Goal: Task Accomplishment & Management: Complete application form

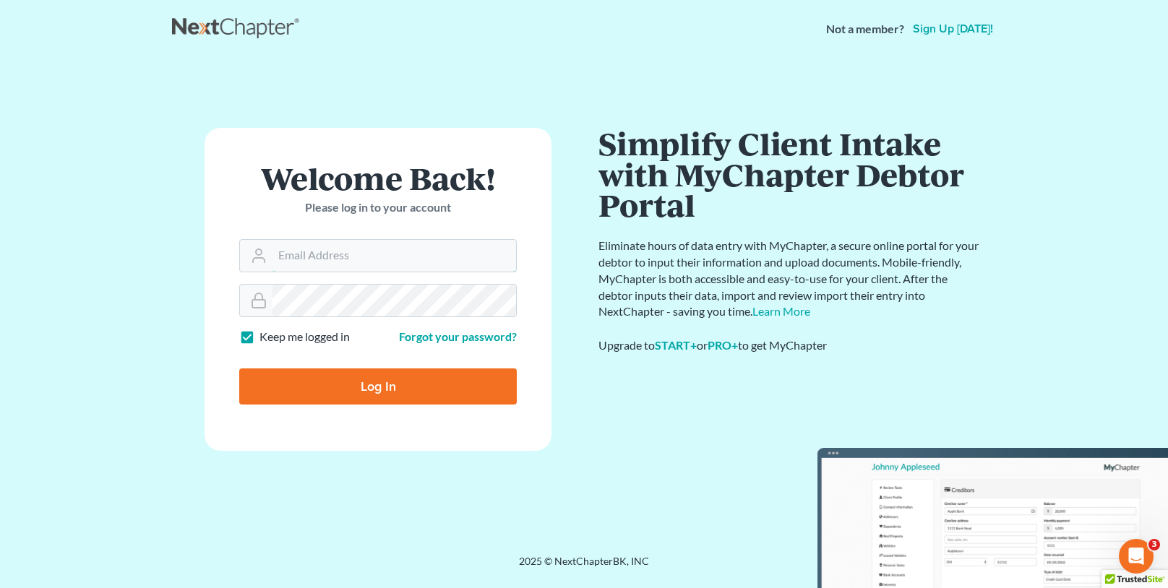
type input "[EMAIL_ADDRESS][DOMAIN_NAME]"
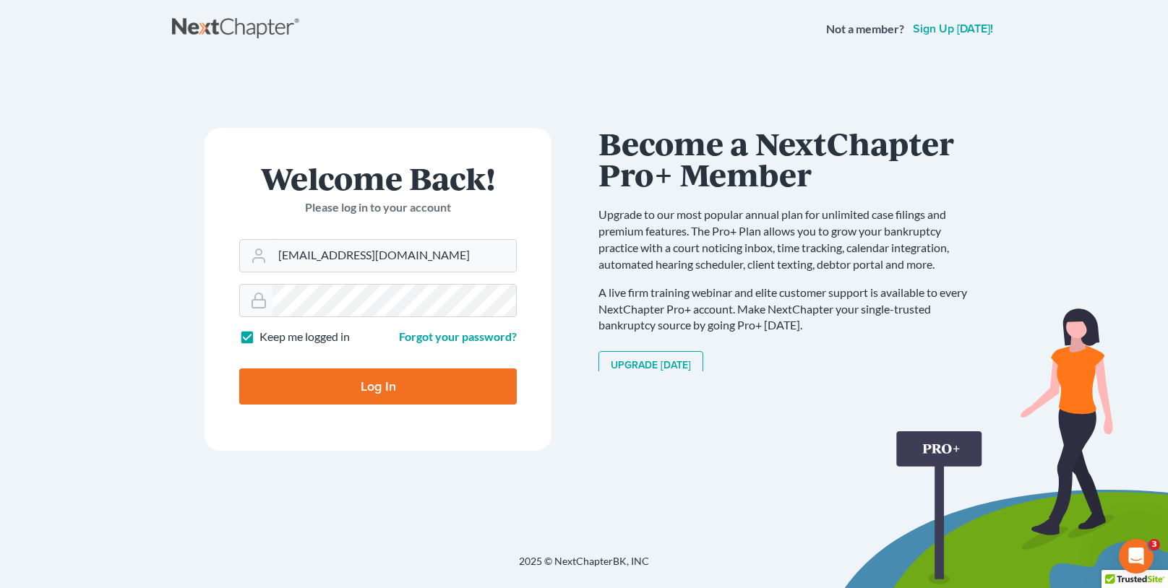
drag, startPoint x: 364, startPoint y: 344, endPoint x: 364, endPoint y: 354, distance: 10.1
click at [364, 353] on form "Welcome Back! Please log in to your account Email Address [EMAIL_ADDRESS][DOMAI…" at bounding box center [377, 289] width 347 height 323
click at [363, 377] on input "Log In" at bounding box center [377, 387] width 277 height 36
type input "Thinking..."
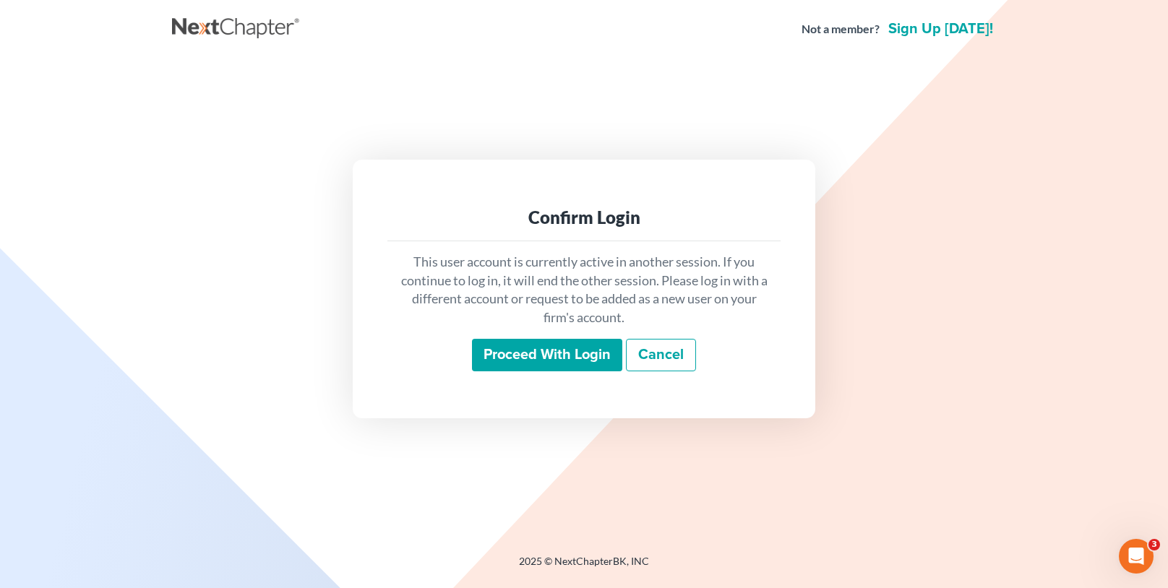
click at [581, 345] on input "Proceed with login" at bounding box center [547, 355] width 150 height 33
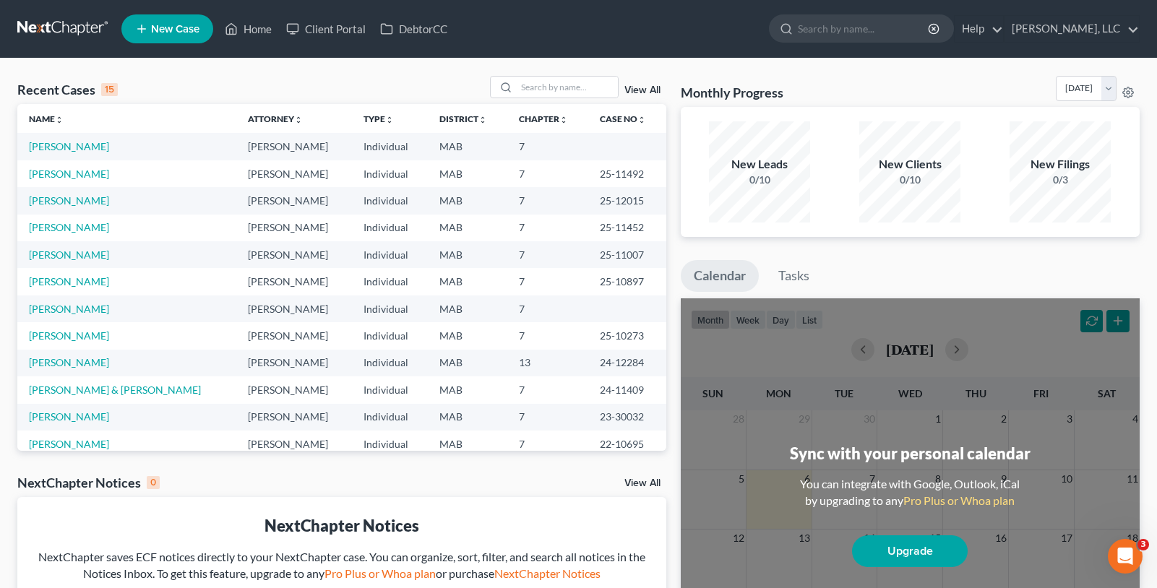
click at [68, 192] on td "Ouellette, Nancy" at bounding box center [126, 200] width 219 height 27
click at [67, 199] on link "Ouellette, Nancy" at bounding box center [69, 200] width 80 height 12
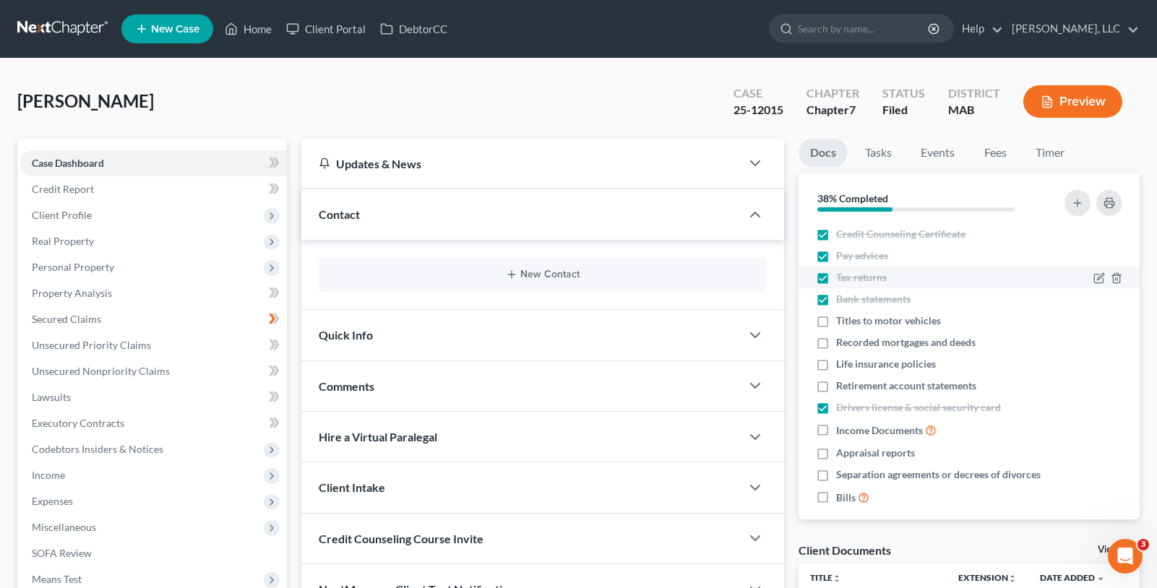
click at [879, 282] on span "Tax returns" at bounding box center [861, 277] width 51 height 14
click at [851, 280] on input "Tax returns" at bounding box center [846, 274] width 9 height 9
click at [879, 282] on span "Tax returns" at bounding box center [861, 277] width 51 height 14
click at [851, 280] on input "Tax returns" at bounding box center [846, 274] width 9 height 9
checkbox input "true"
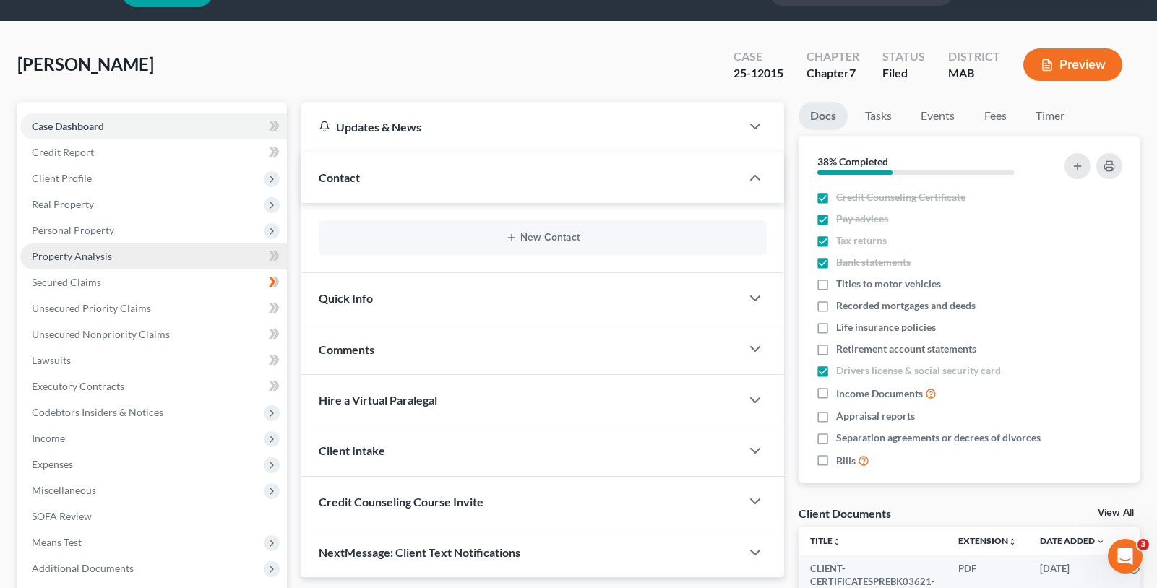
scroll to position [72, 0]
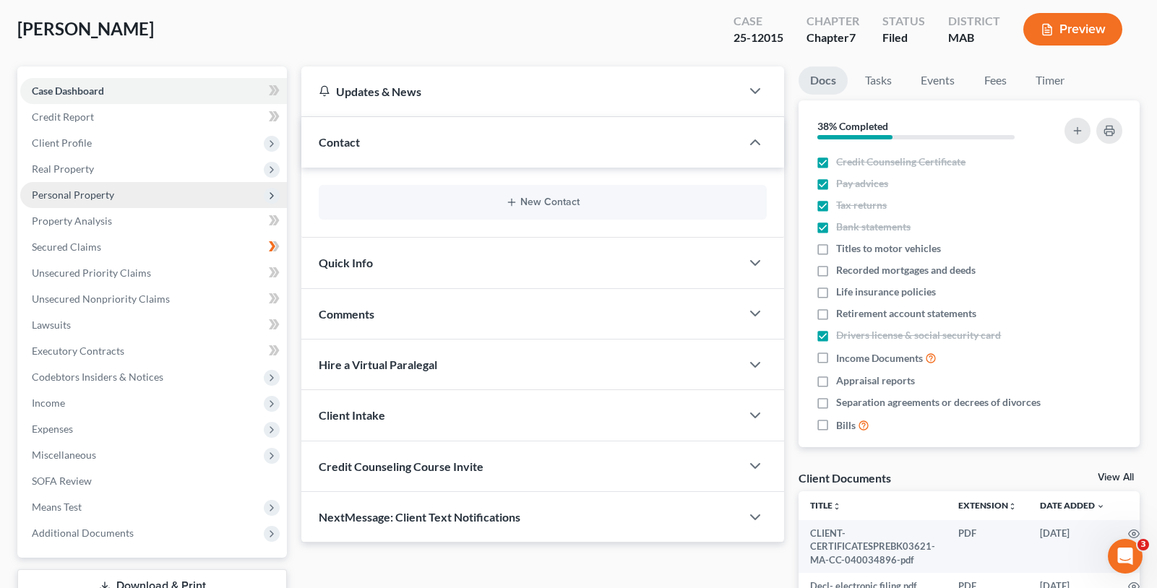
click at [115, 200] on span "Personal Property" at bounding box center [153, 195] width 267 height 26
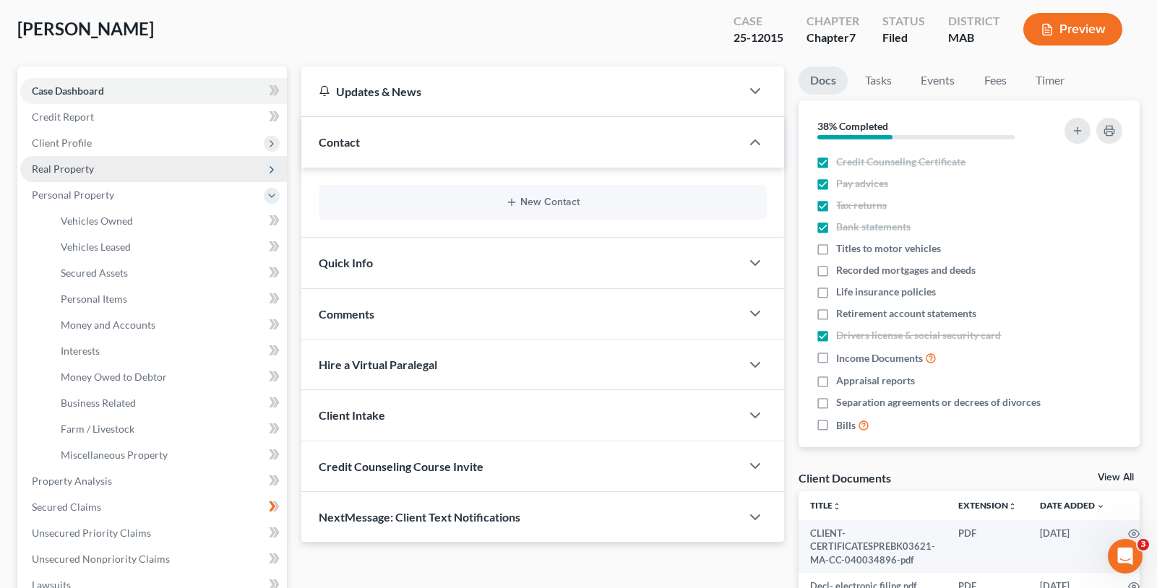
click at [111, 178] on span "Real Property" at bounding box center [153, 169] width 267 height 26
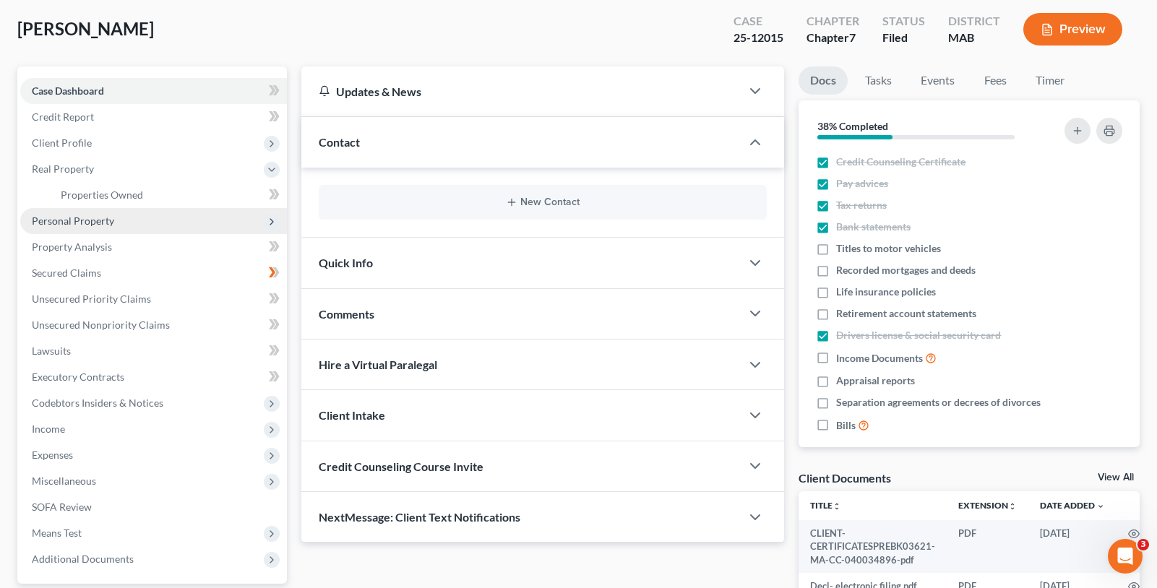
click at [103, 229] on span "Personal Property" at bounding box center [153, 221] width 267 height 26
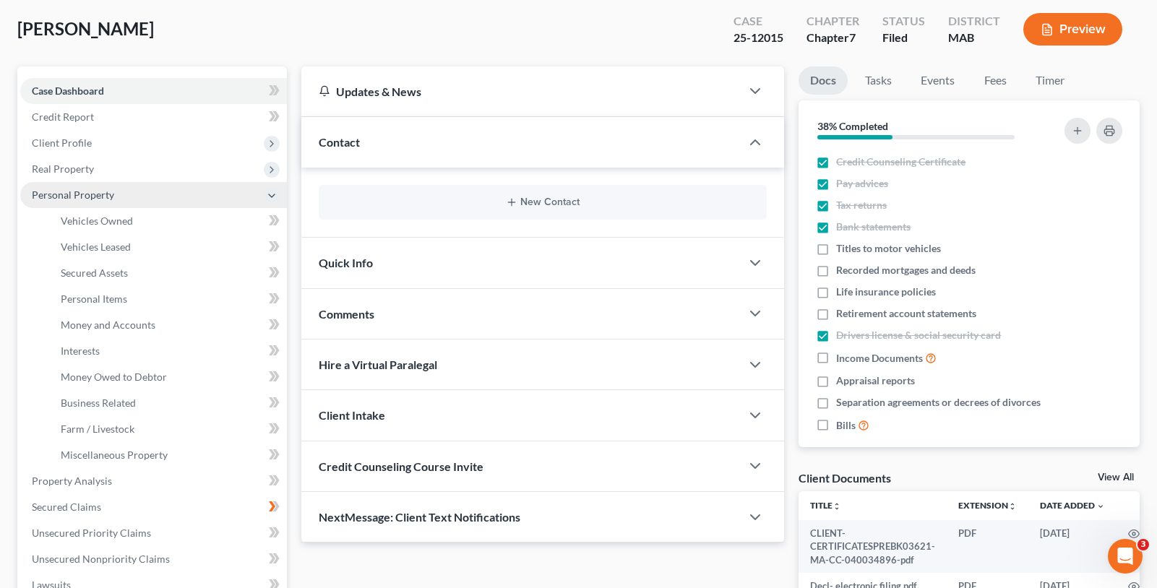
click at [107, 195] on span "Personal Property" at bounding box center [73, 195] width 82 height 12
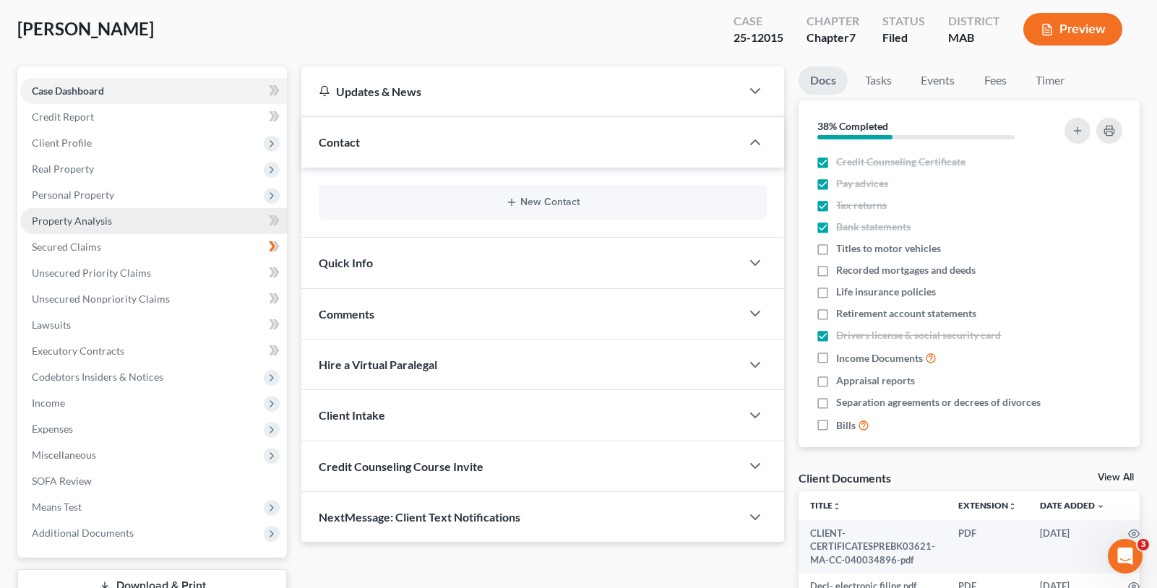
click at [98, 224] on span "Property Analysis" at bounding box center [72, 221] width 80 height 12
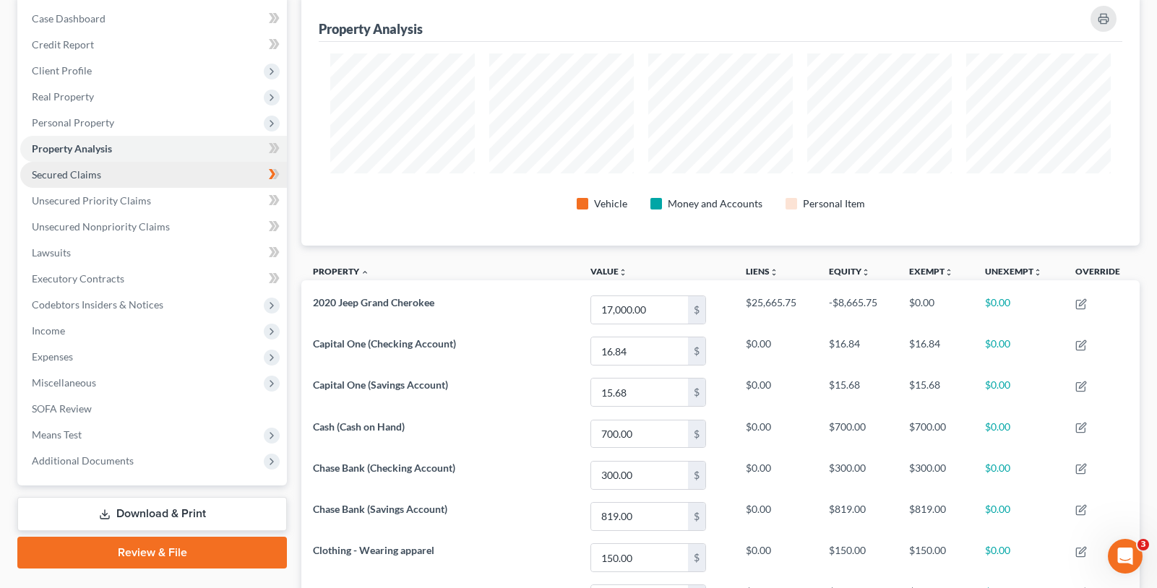
drag, startPoint x: 146, startPoint y: 178, endPoint x: 138, endPoint y: 180, distance: 8.1
click at [145, 178] on link "Secured Claims" at bounding box center [153, 175] width 267 height 26
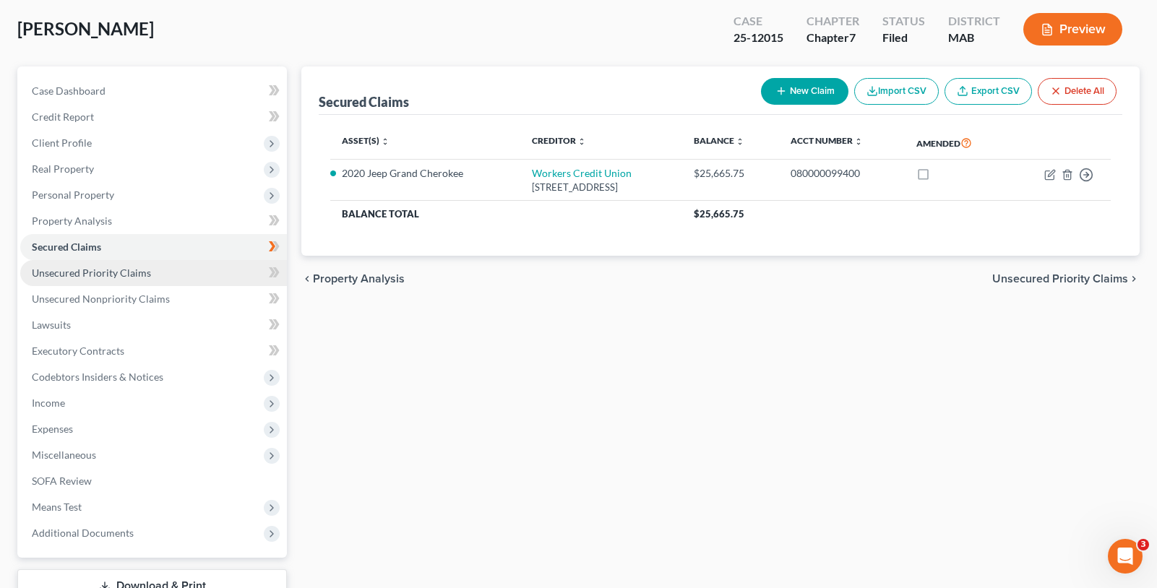
click at [105, 270] on span "Unsecured Priority Claims" at bounding box center [91, 273] width 119 height 12
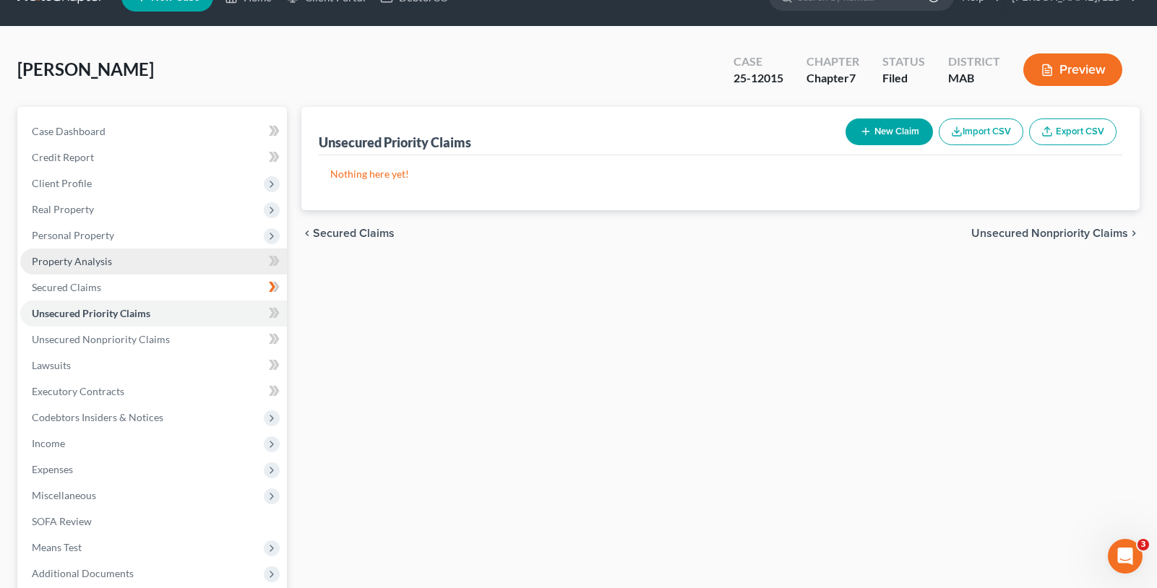
scroll to position [72, 0]
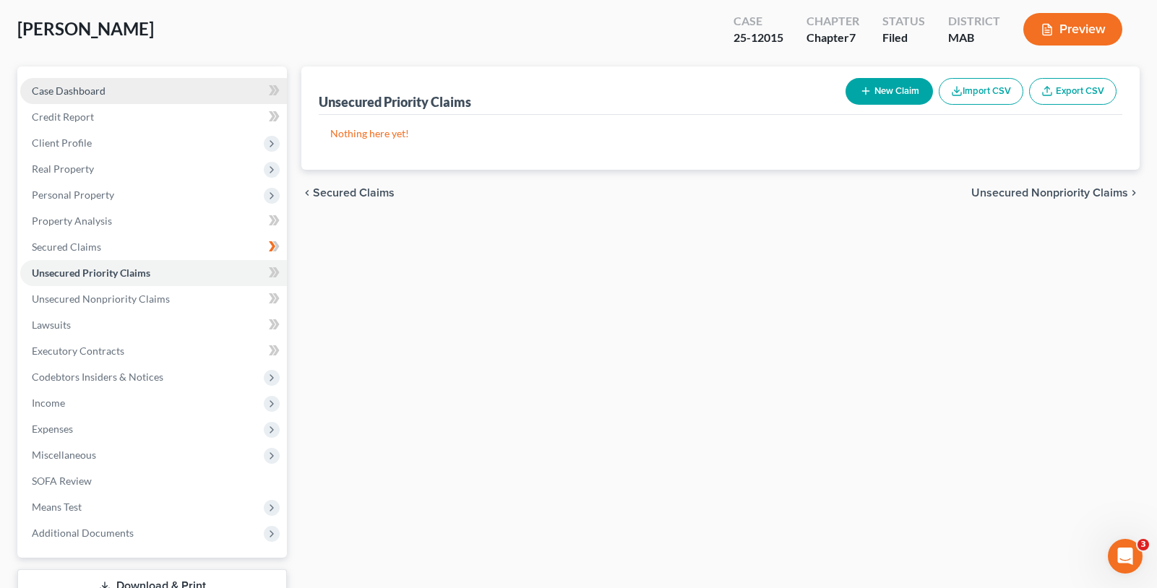
click at [81, 98] on link "Case Dashboard" at bounding box center [153, 91] width 267 height 26
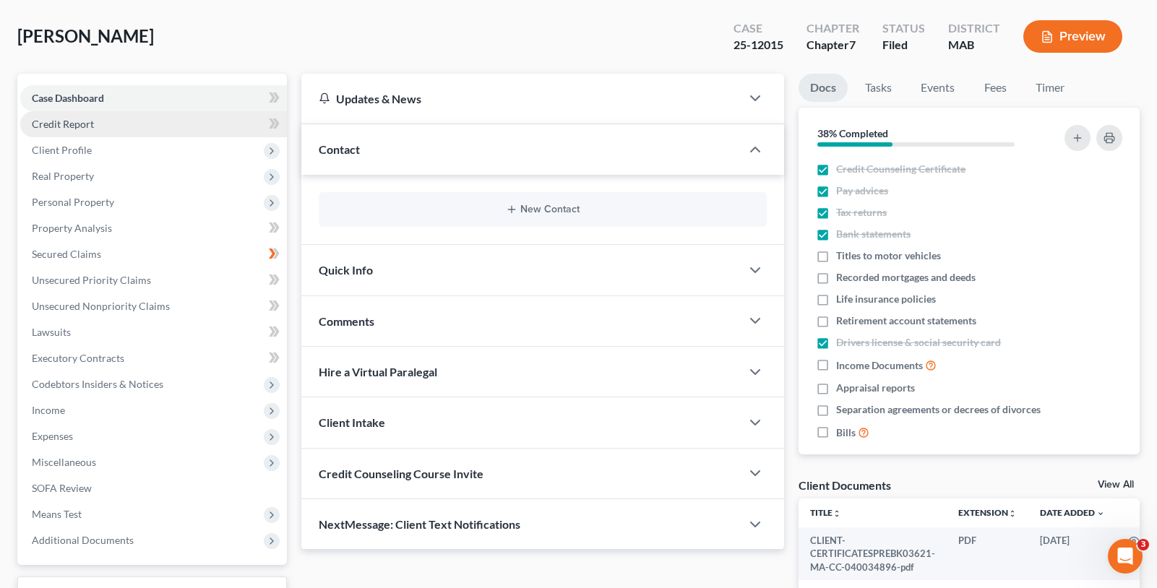
click at [139, 135] on link "Credit Report" at bounding box center [153, 124] width 267 height 26
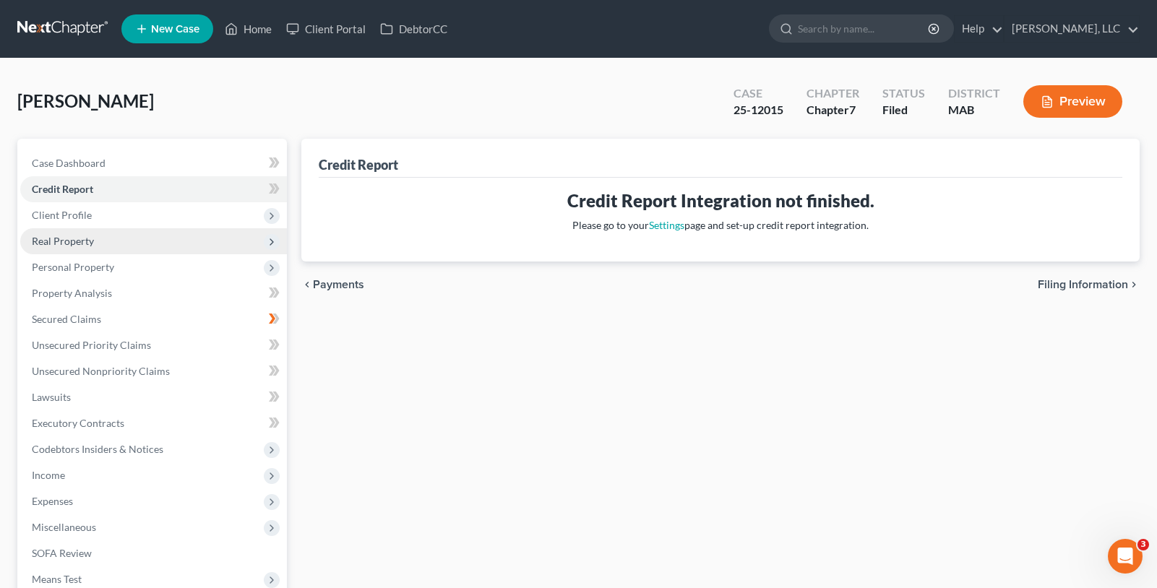
click at [201, 228] on span "Real Property" at bounding box center [153, 241] width 267 height 26
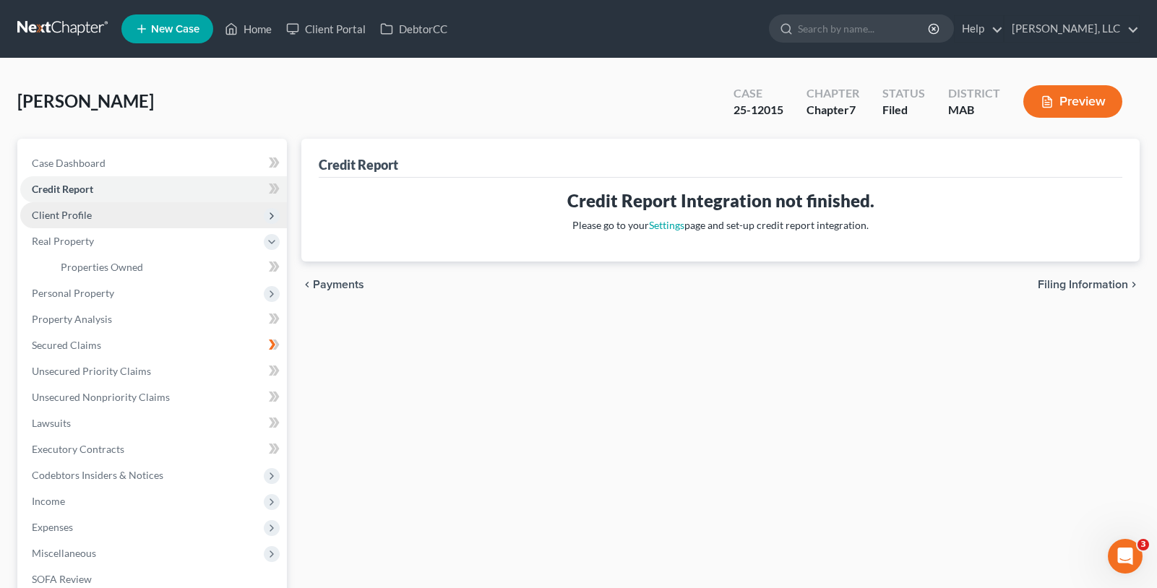
click at [191, 220] on span "Client Profile" at bounding box center [153, 215] width 267 height 26
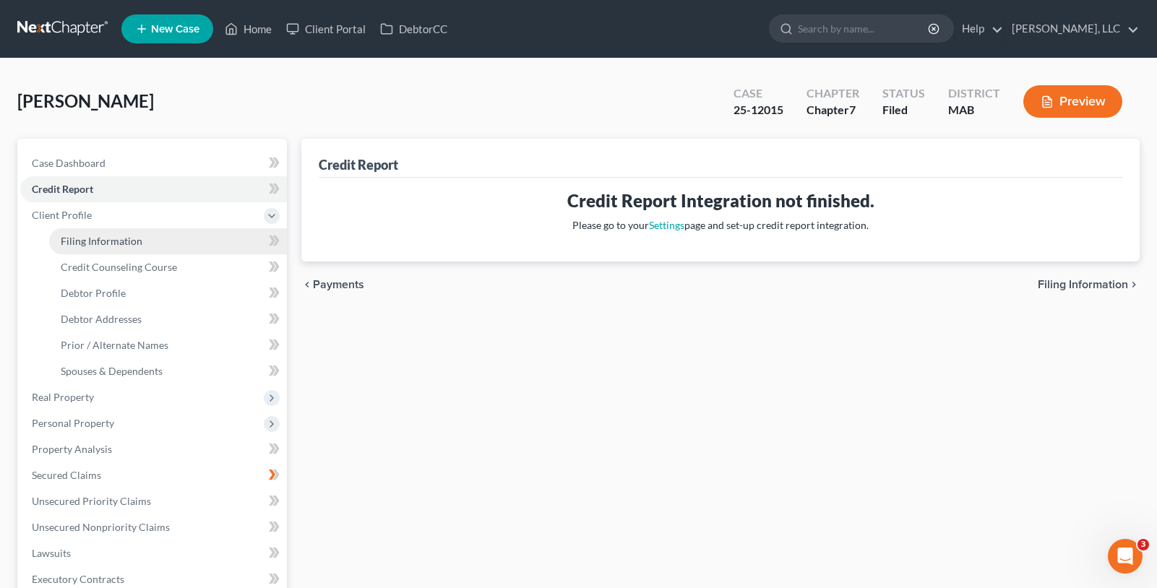
click at [173, 244] on link "Filing Information" at bounding box center [168, 241] width 238 height 26
select select "1"
select select "0"
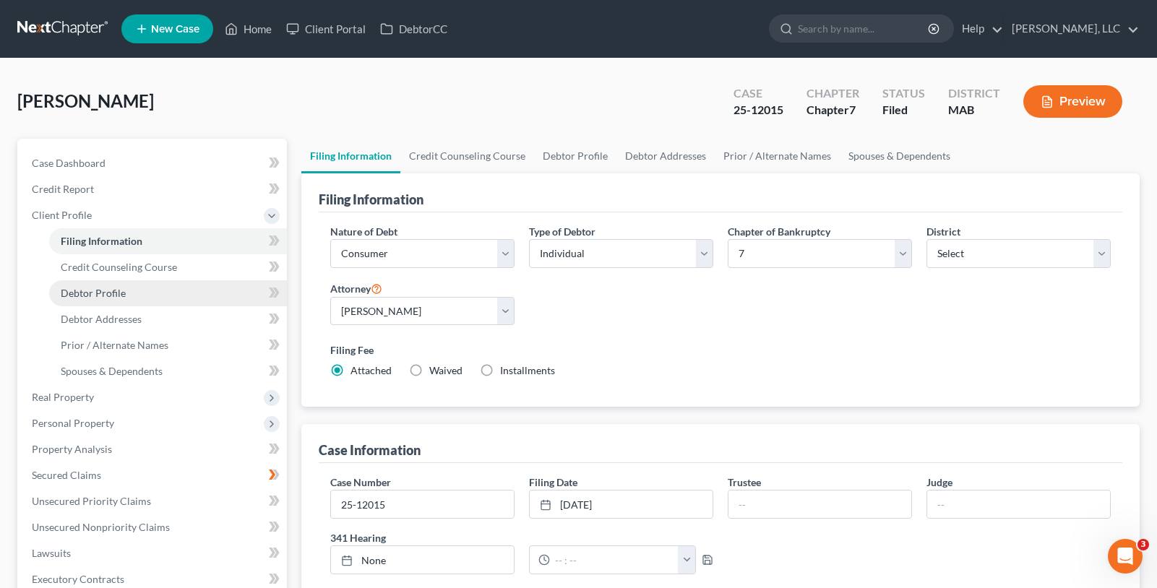
click at [166, 293] on link "Debtor Profile" at bounding box center [168, 293] width 238 height 26
select select "3"
select select "0"
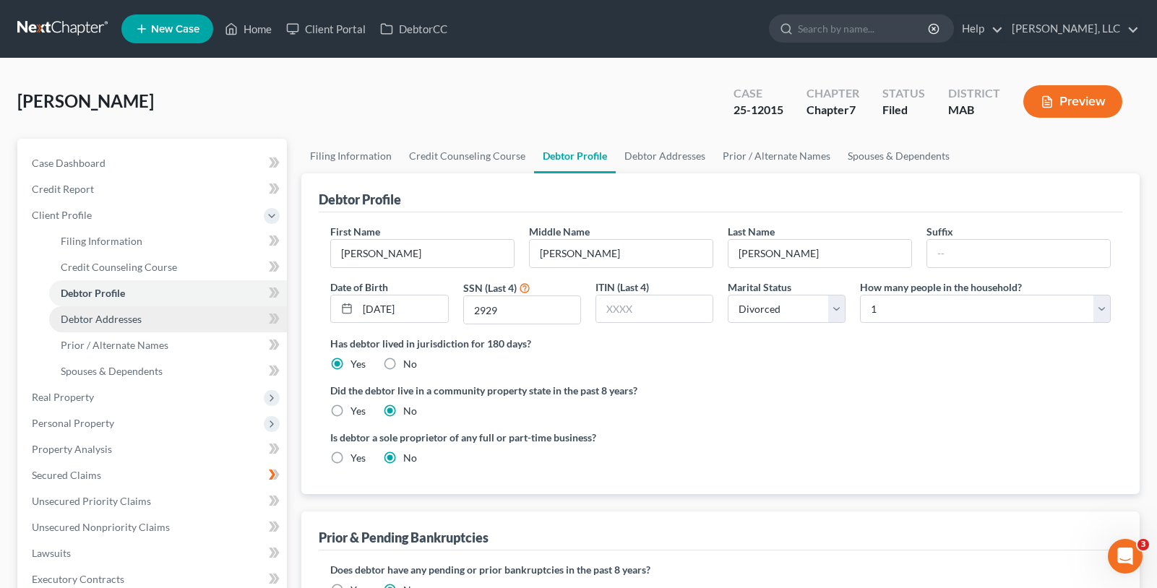
click at [168, 321] on link "Debtor Addresses" at bounding box center [168, 319] width 238 height 26
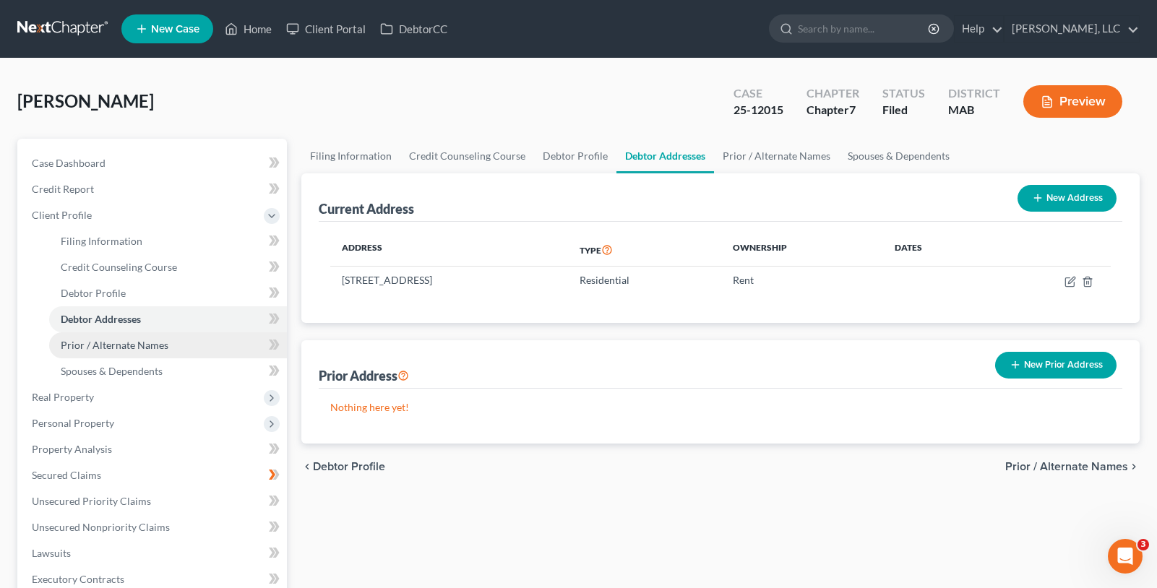
click at [171, 340] on link "Prior / Alternate Names" at bounding box center [168, 345] width 238 height 26
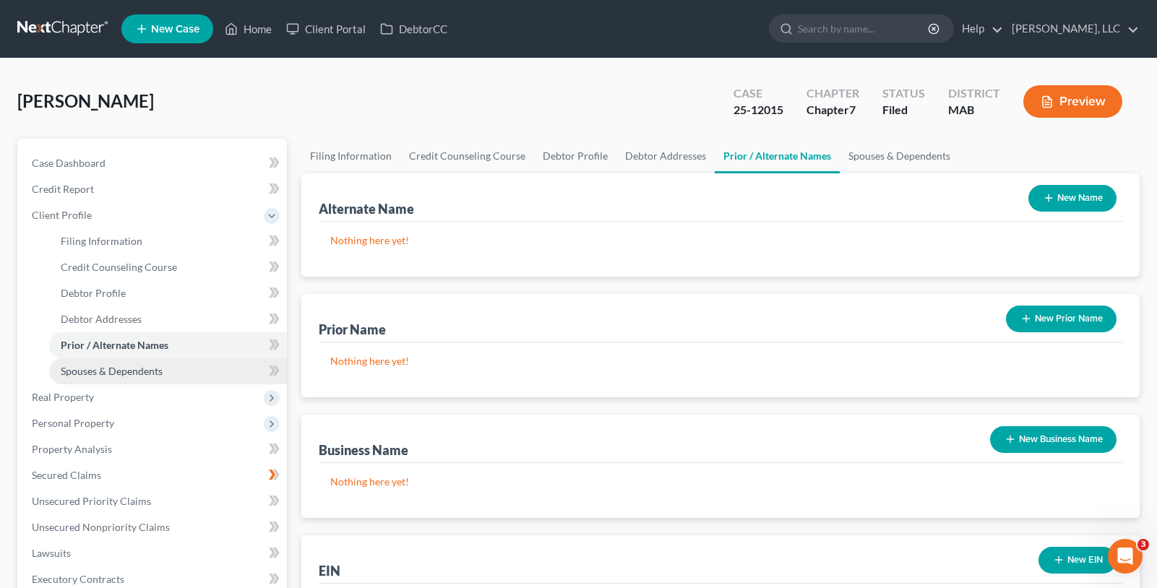
click at [161, 375] on span "Spouses & Dependents" at bounding box center [112, 371] width 102 height 12
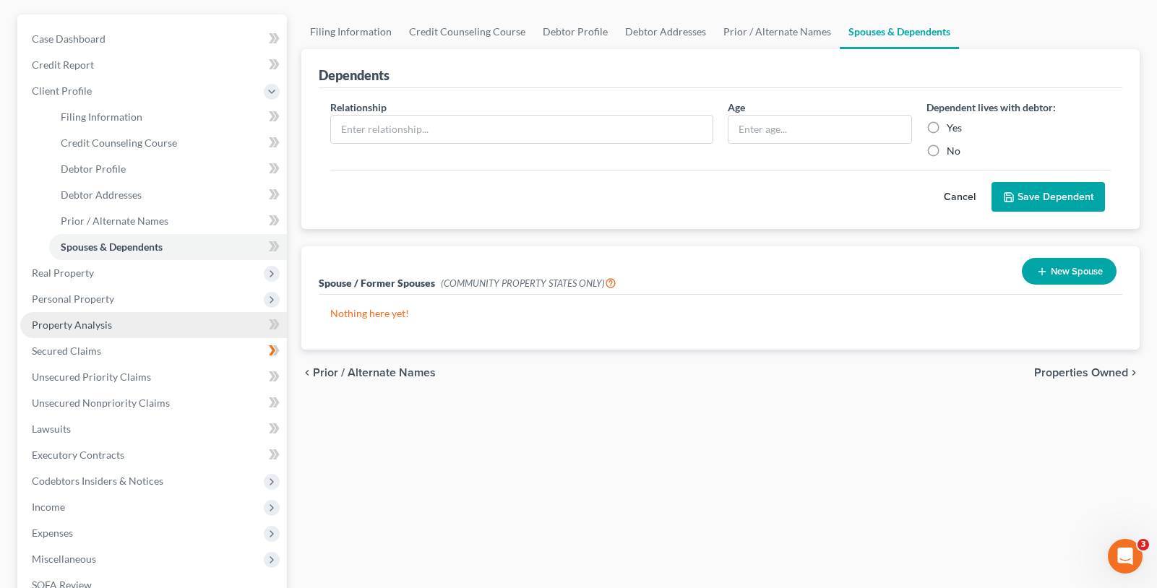
scroll to position [145, 0]
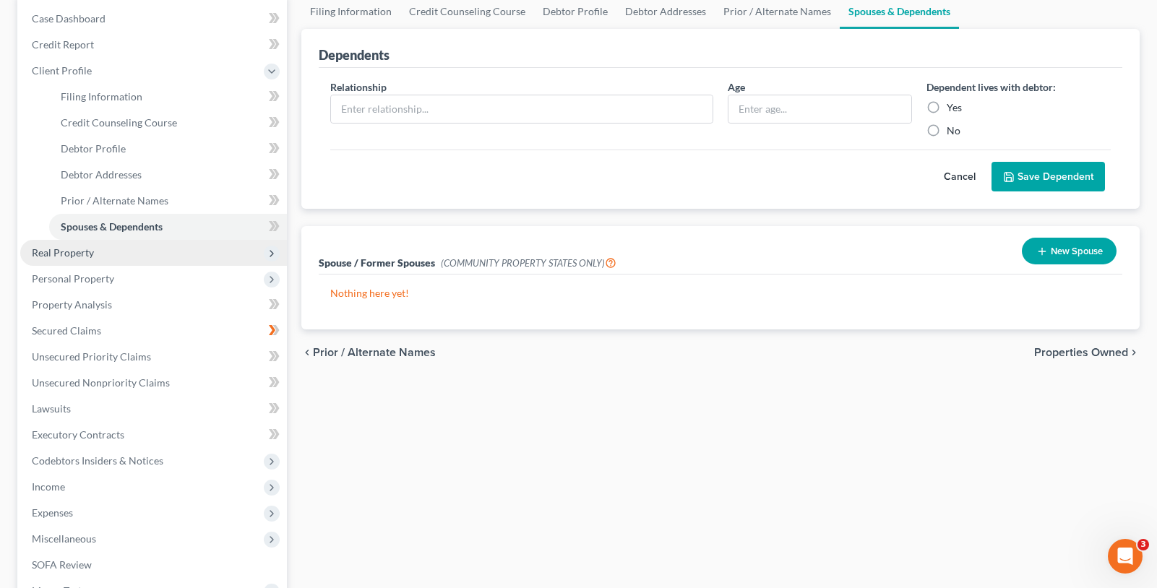
click at [156, 259] on span "Real Property" at bounding box center [153, 253] width 267 height 26
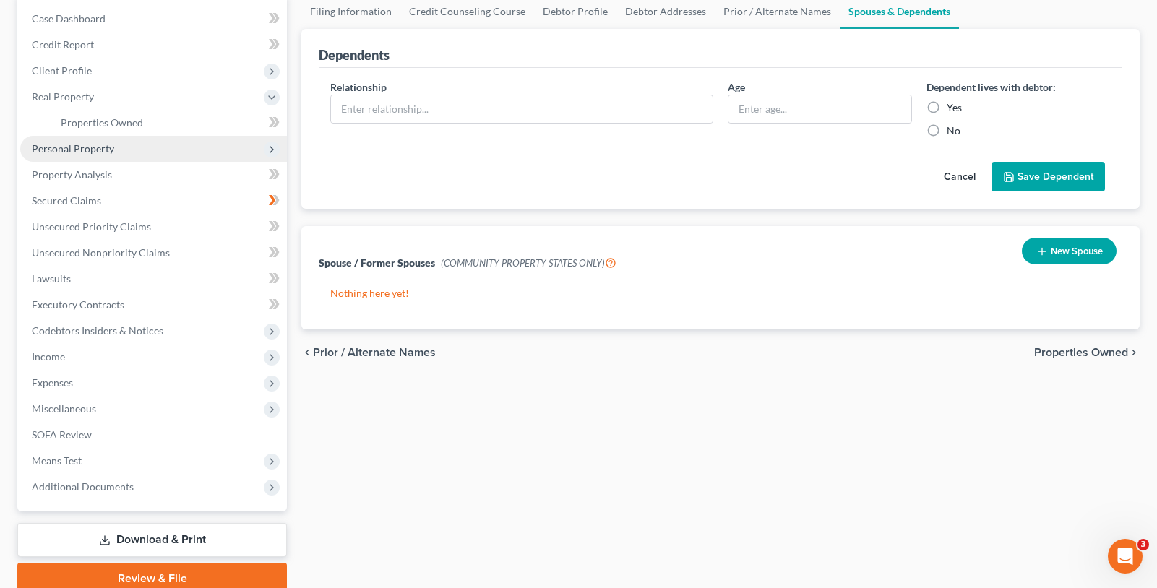
click at [136, 148] on span "Personal Property" at bounding box center [153, 149] width 267 height 26
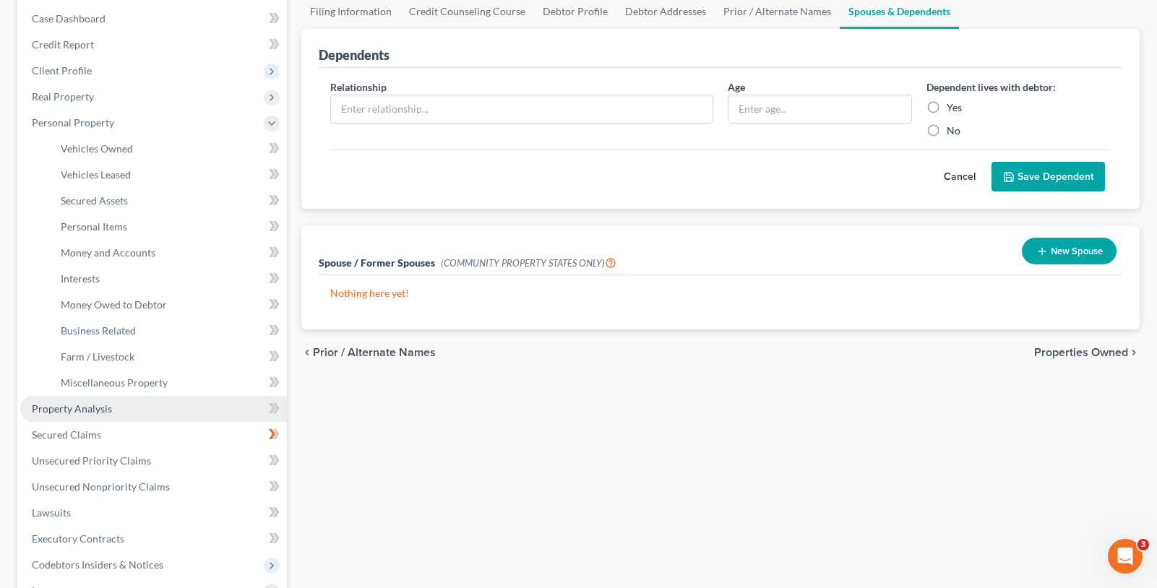
click at [165, 405] on link "Property Analysis" at bounding box center [153, 409] width 267 height 26
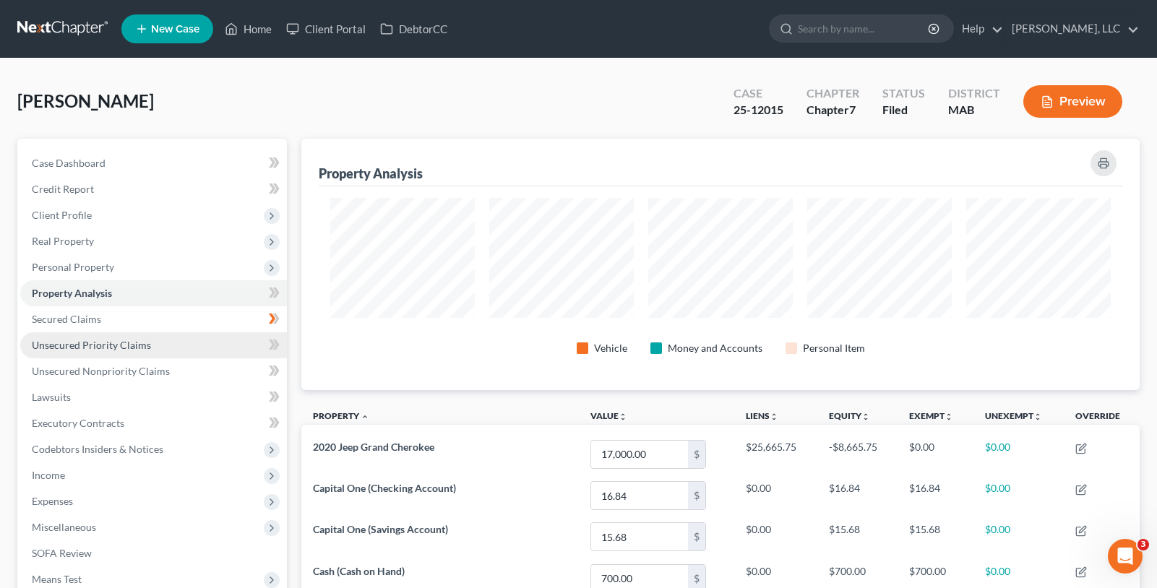
scroll to position [722314, 721727]
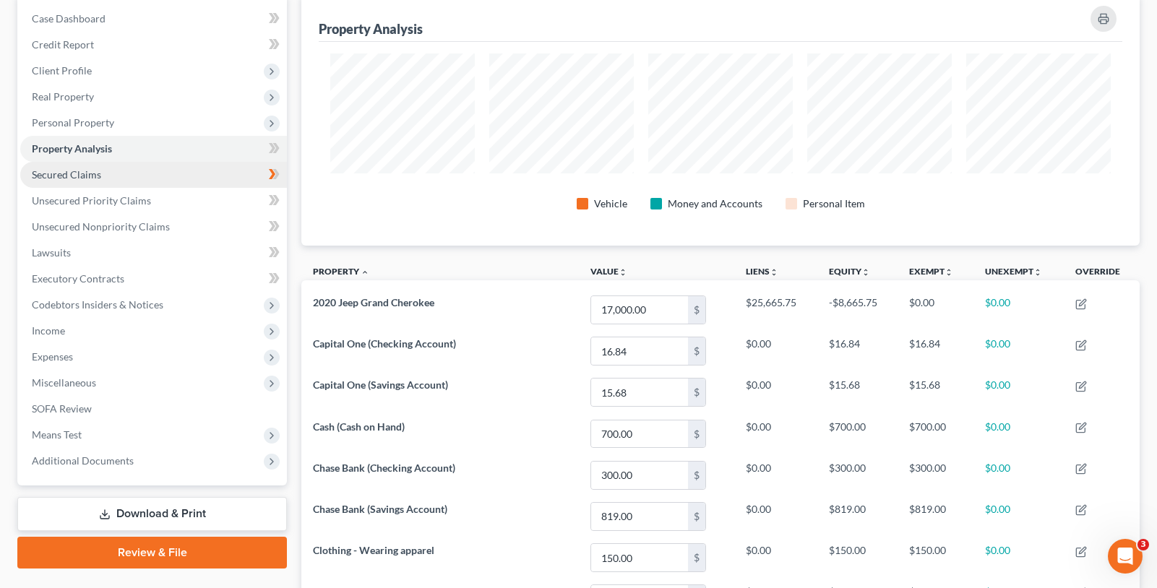
click at [165, 171] on link "Secured Claims" at bounding box center [153, 175] width 267 height 26
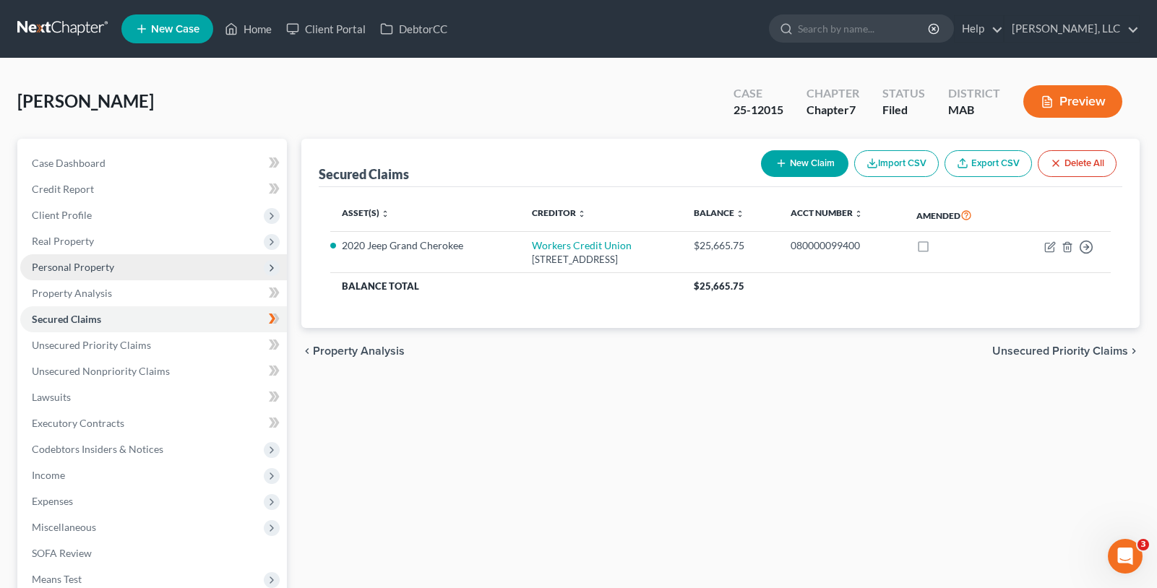
click at [197, 265] on span "Personal Property" at bounding box center [153, 267] width 267 height 26
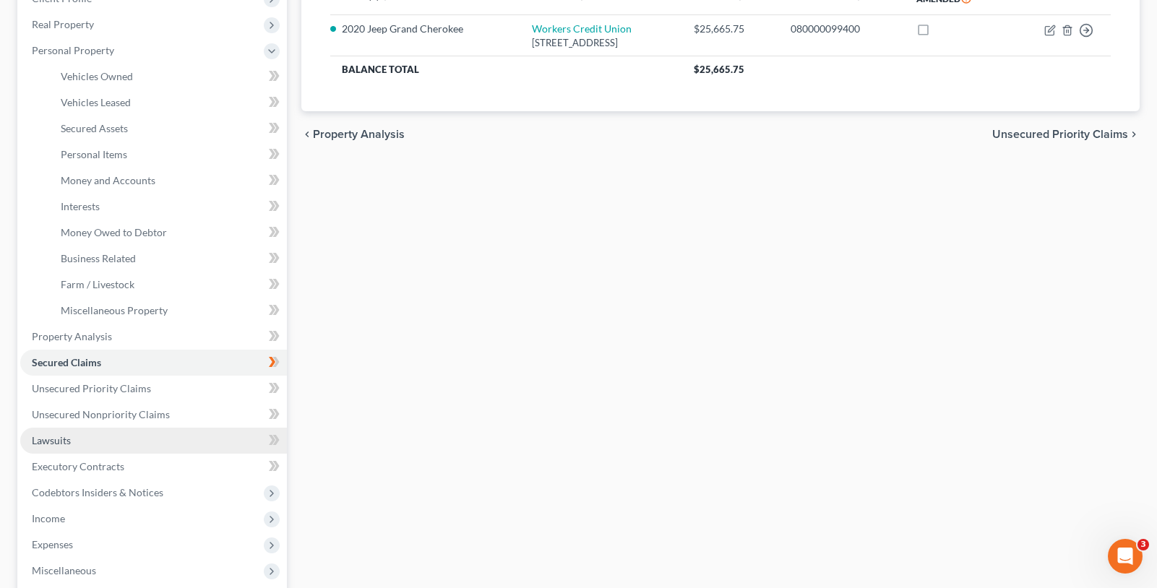
click at [111, 438] on link "Lawsuits" at bounding box center [153, 441] width 267 height 26
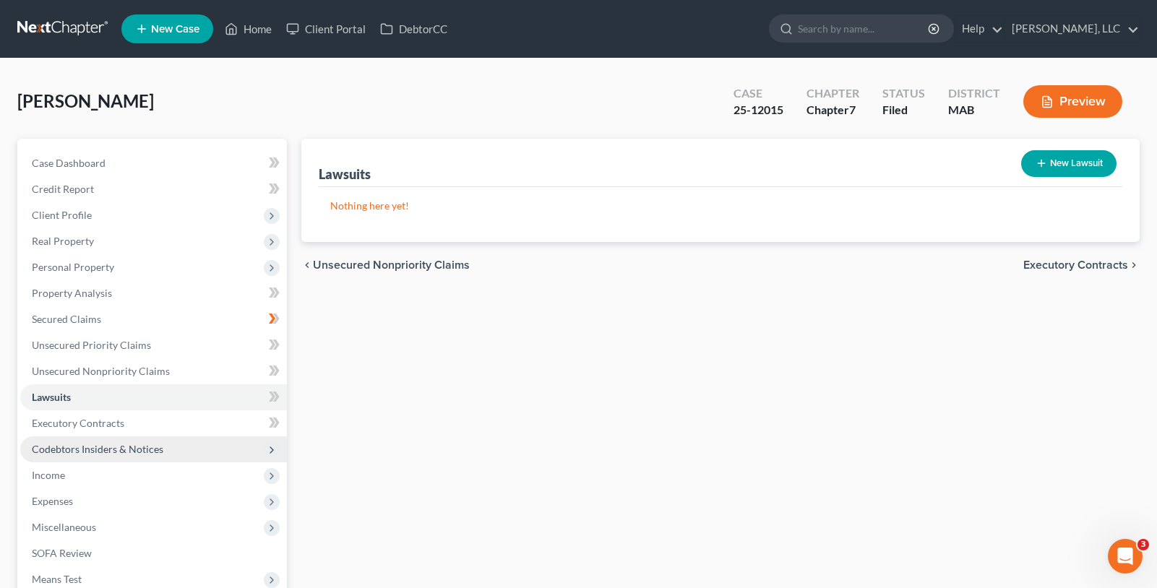
click at [139, 436] on span "Codebtors Insiders & Notices" at bounding box center [153, 449] width 267 height 26
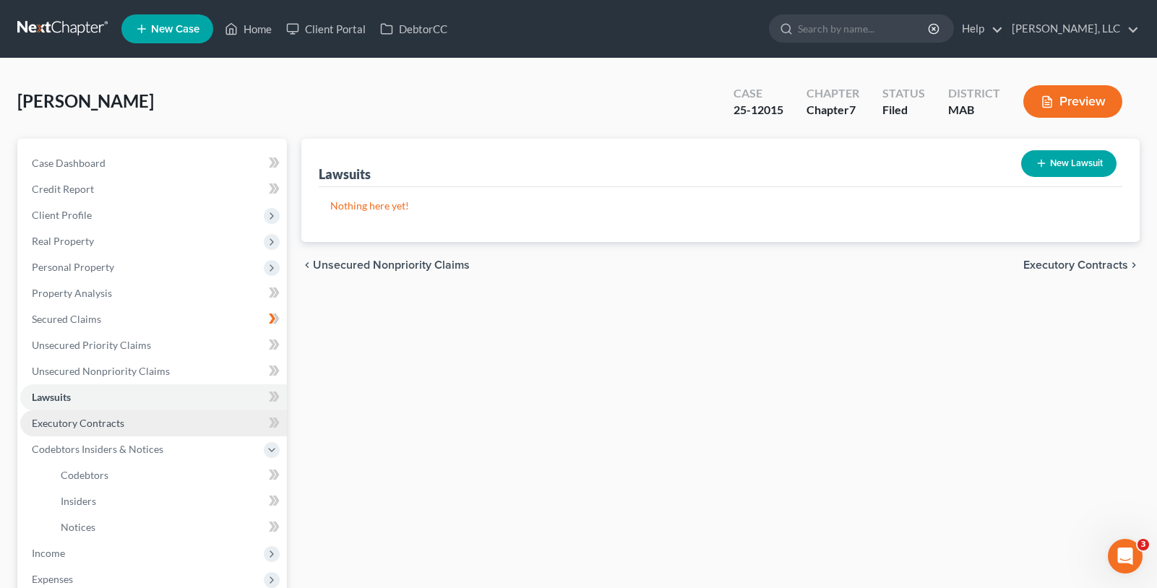
click at [141, 429] on link "Executory Contracts" at bounding box center [153, 423] width 267 height 26
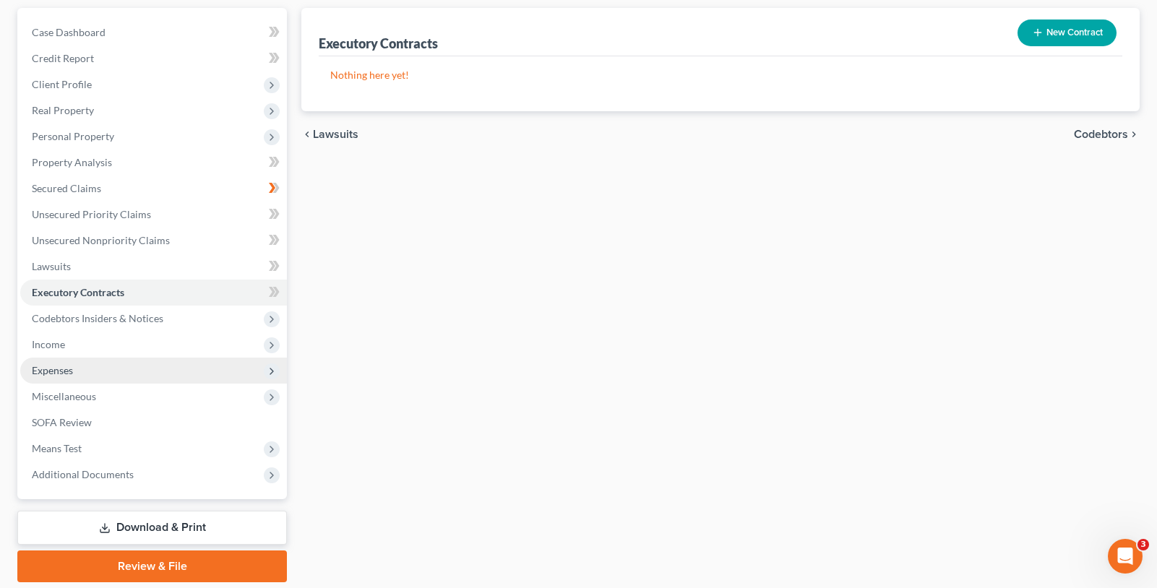
scroll to position [145, 0]
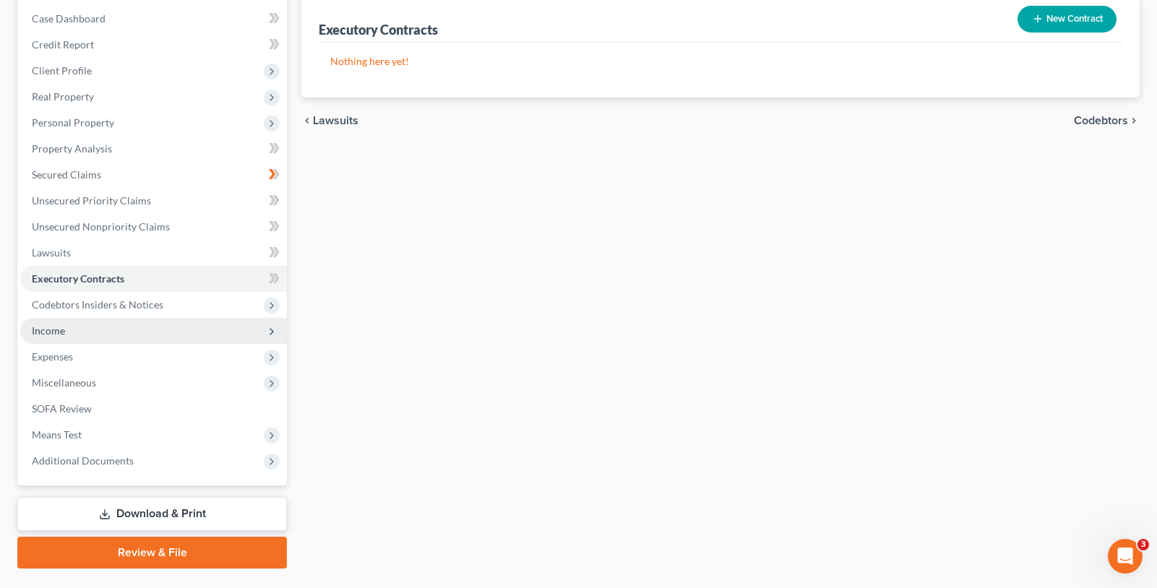
click at [132, 322] on span "Income" at bounding box center [153, 331] width 267 height 26
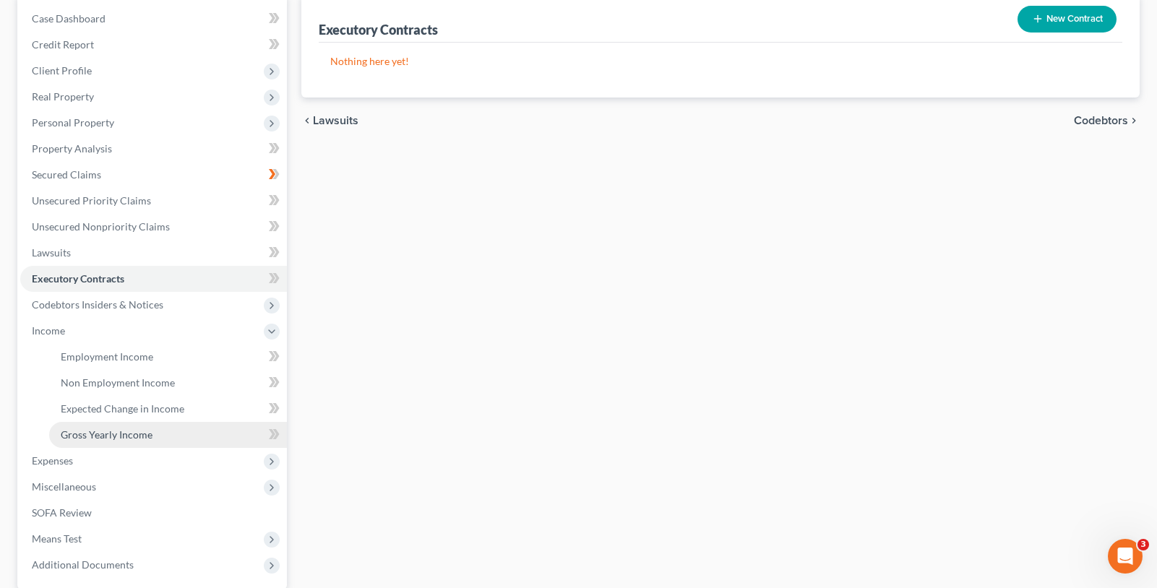
click at [168, 432] on link "Gross Yearly Income" at bounding box center [168, 435] width 238 height 26
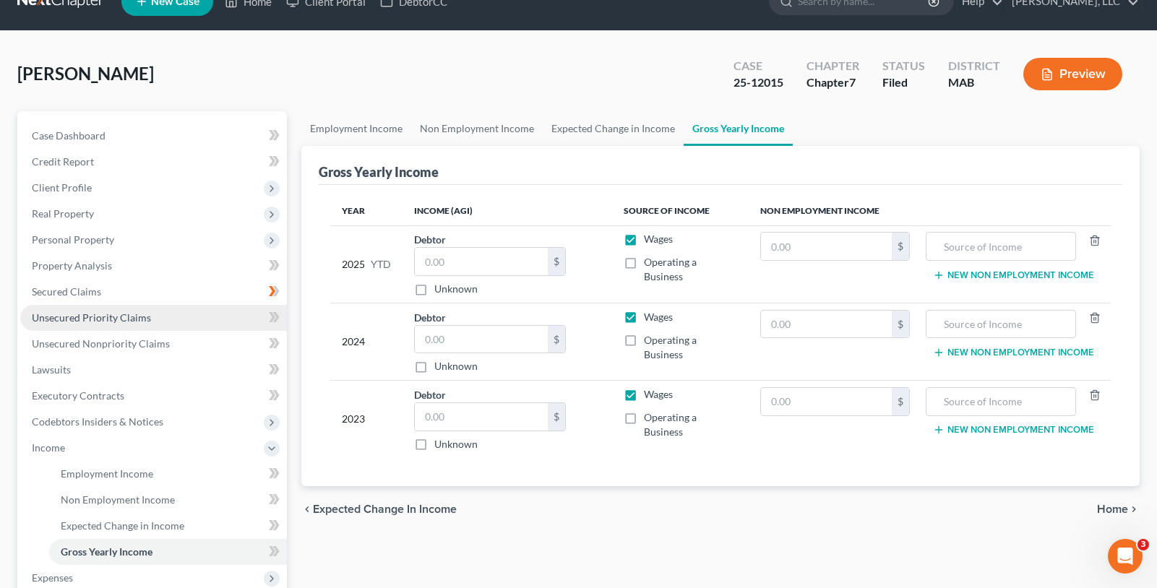
scroll to position [145, 0]
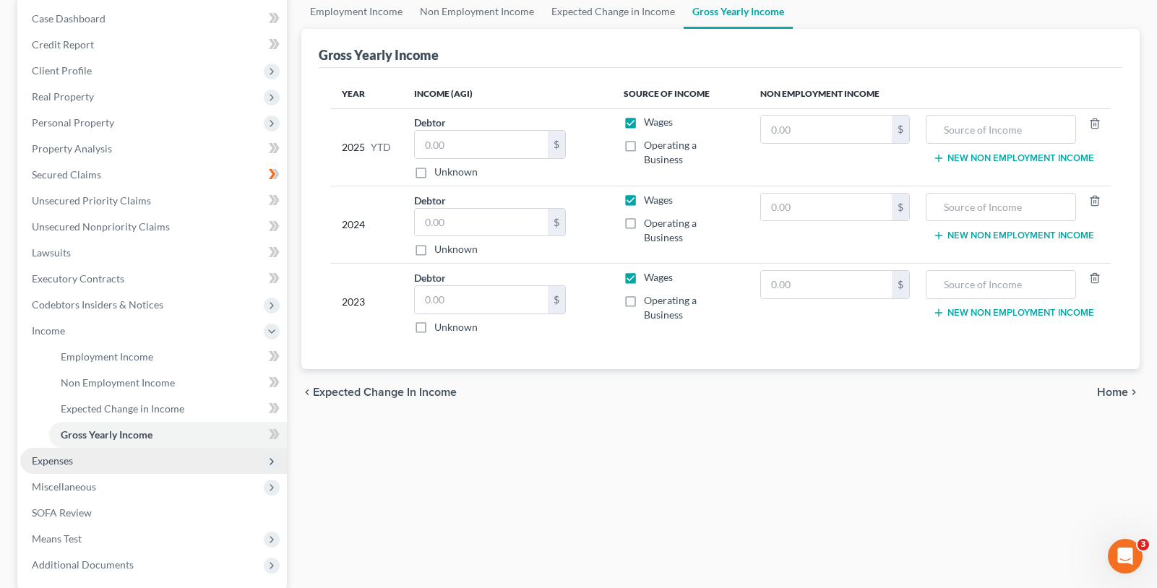
click at [140, 458] on span "Expenses" at bounding box center [153, 461] width 267 height 26
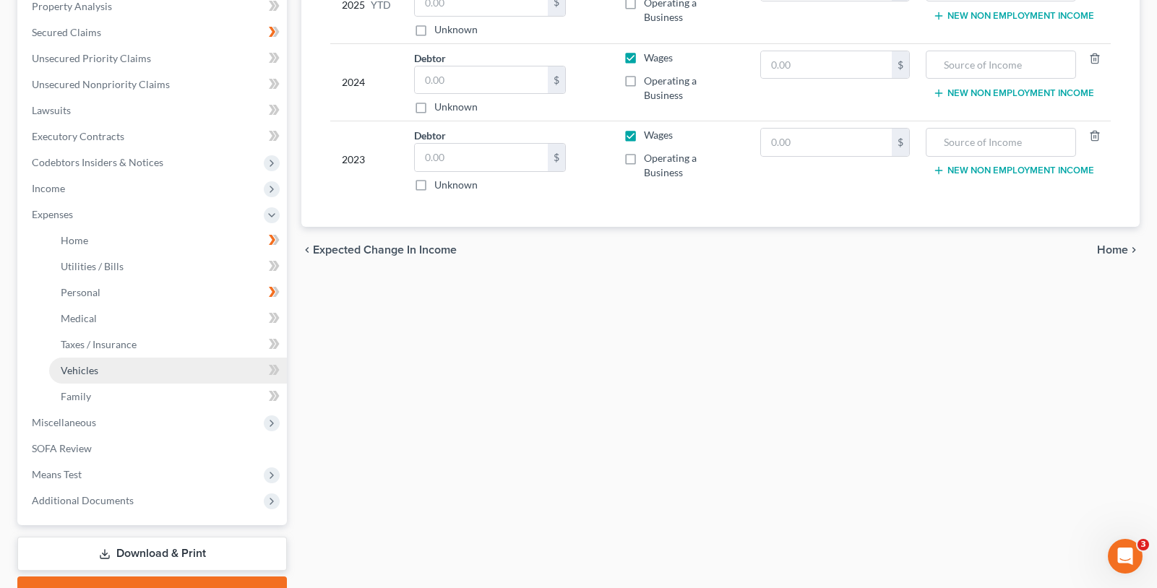
scroll to position [289, 0]
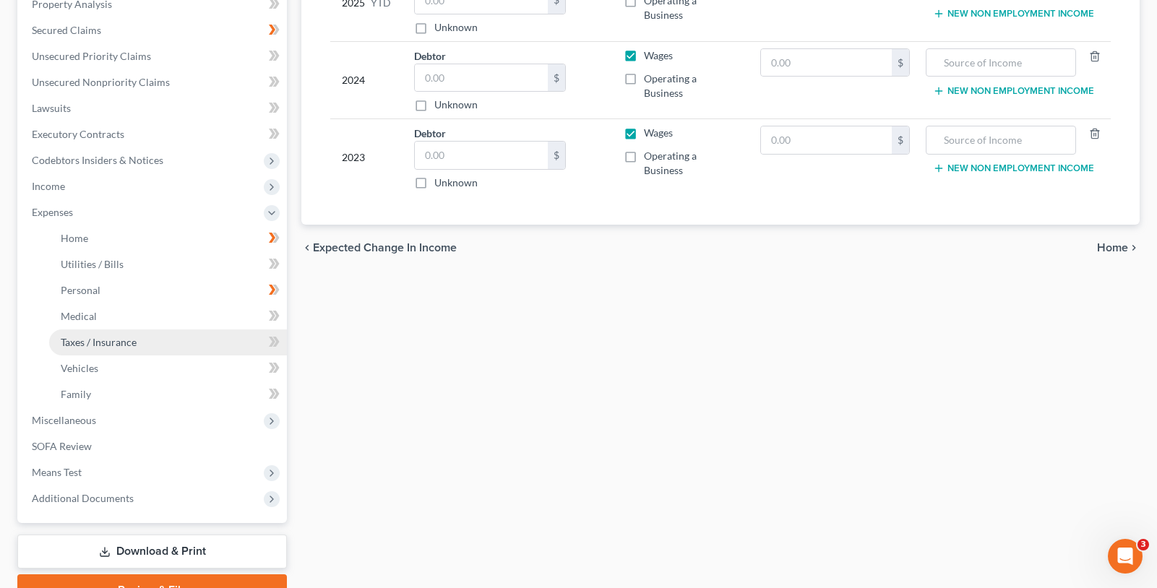
click at [158, 334] on link "Taxes / Insurance" at bounding box center [168, 342] width 238 height 26
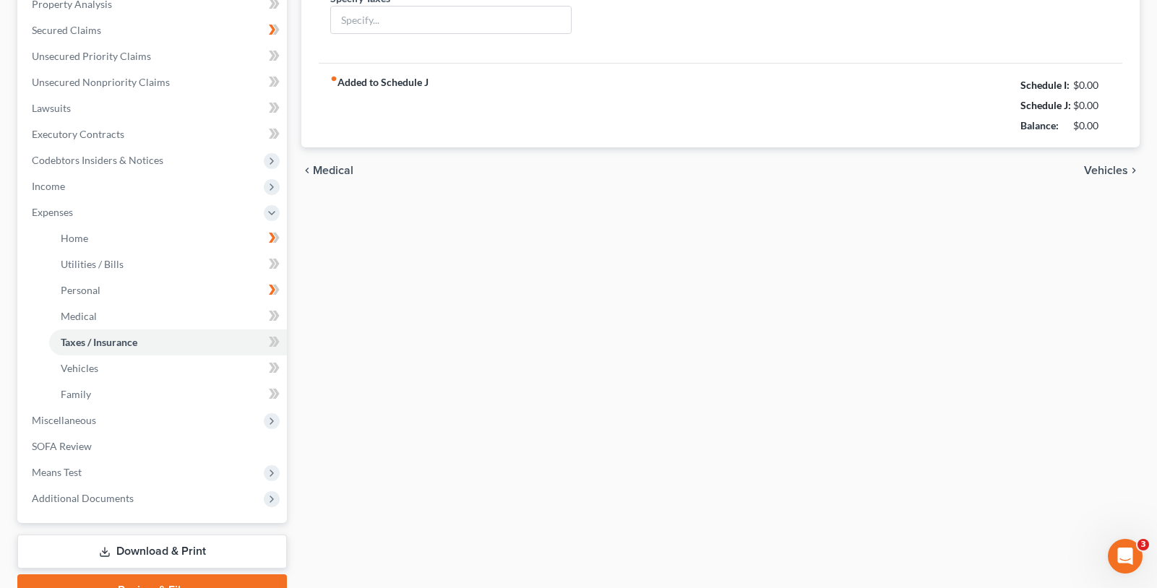
type input "0.00"
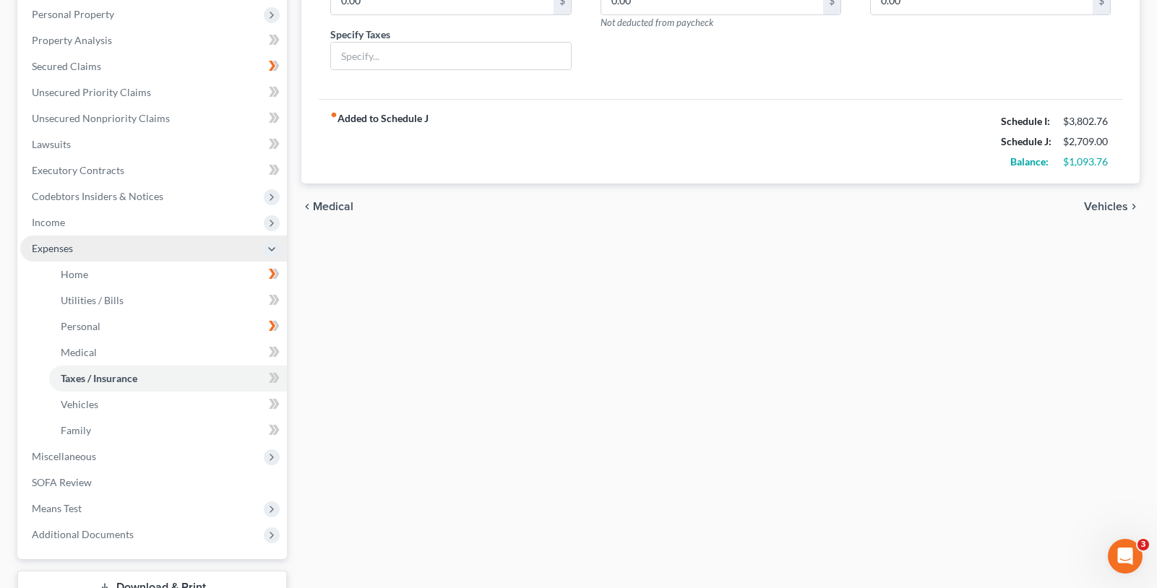
scroll to position [289, 0]
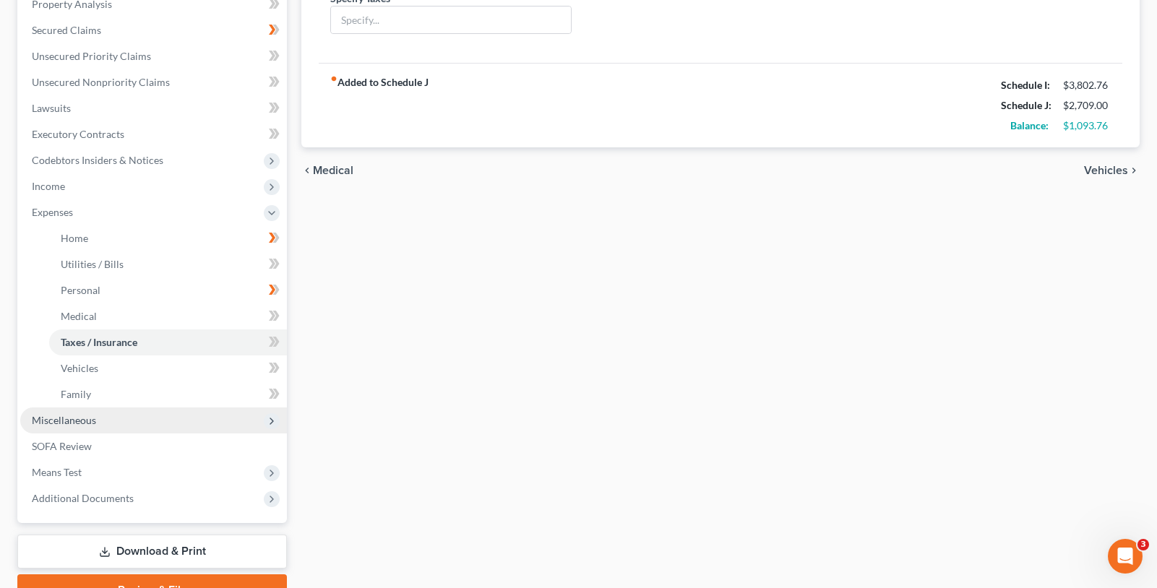
click at [109, 423] on span "Miscellaneous" at bounding box center [153, 421] width 267 height 26
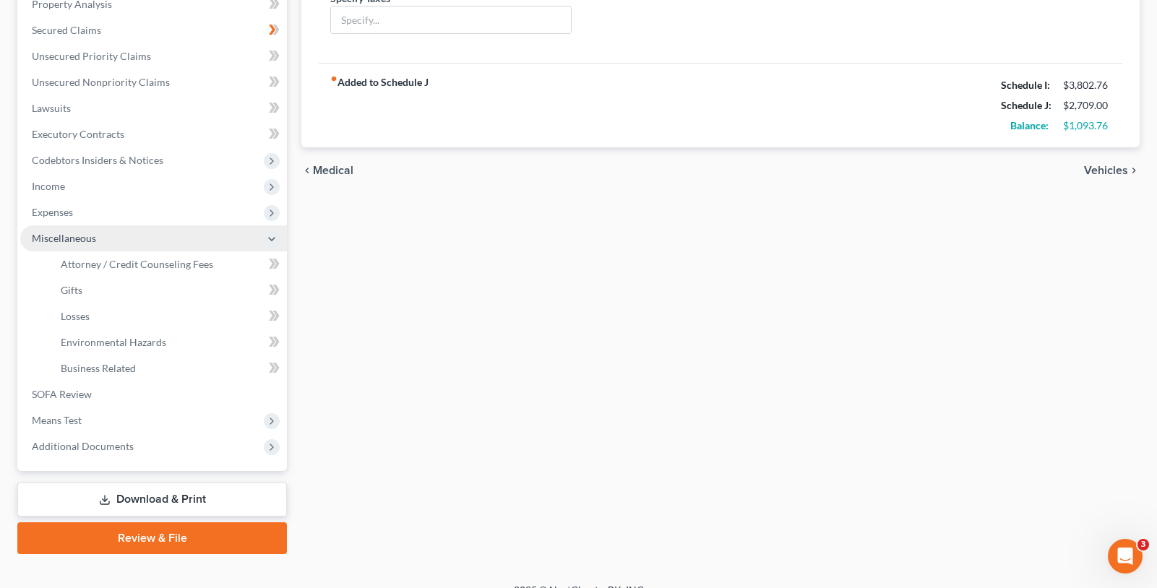
click at [187, 238] on span "Miscellaneous" at bounding box center [153, 238] width 267 height 26
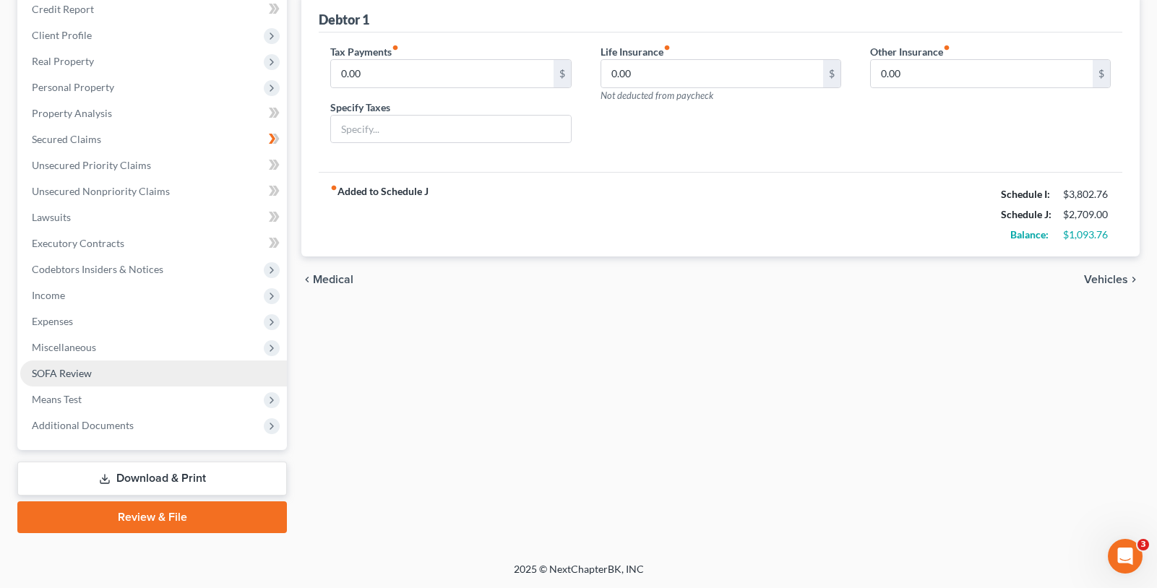
click at [132, 365] on link "SOFA Review" at bounding box center [153, 374] width 267 height 26
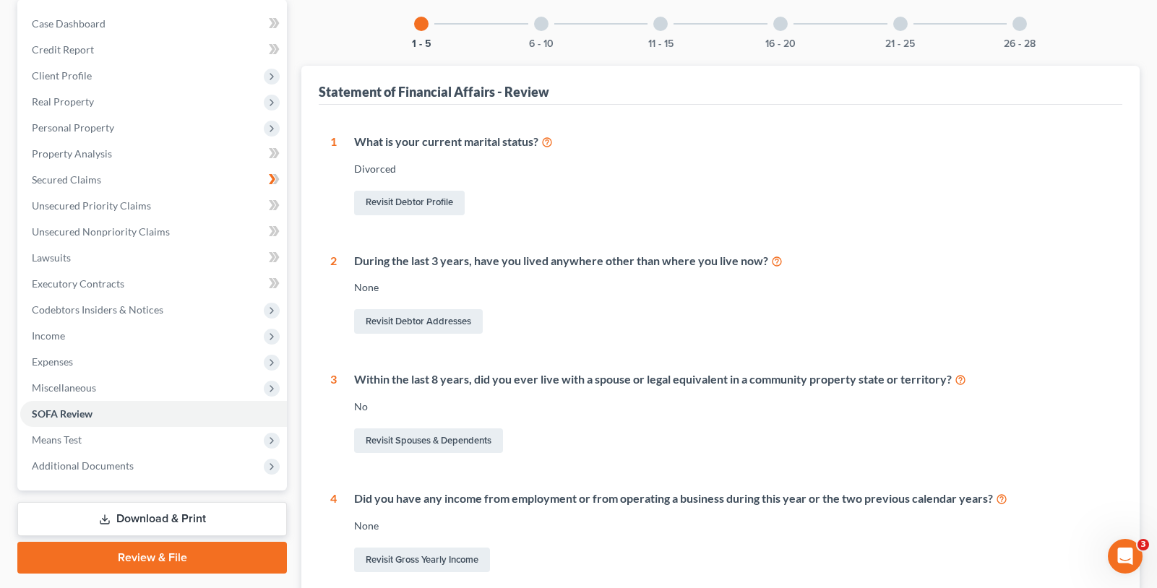
scroll to position [145, 0]
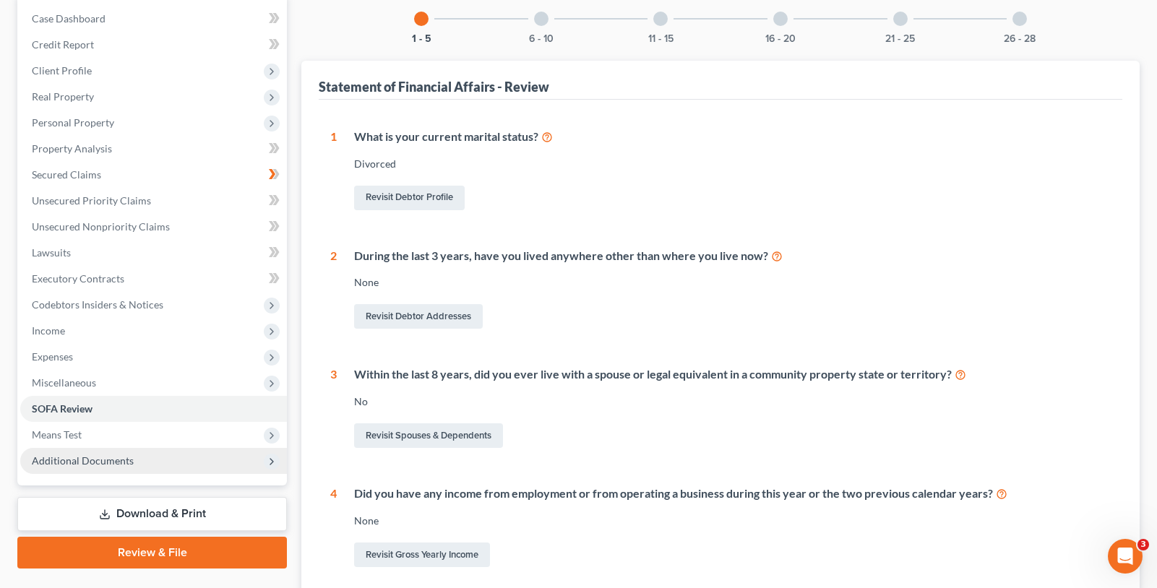
click at [208, 473] on span "Additional Documents" at bounding box center [153, 461] width 267 height 26
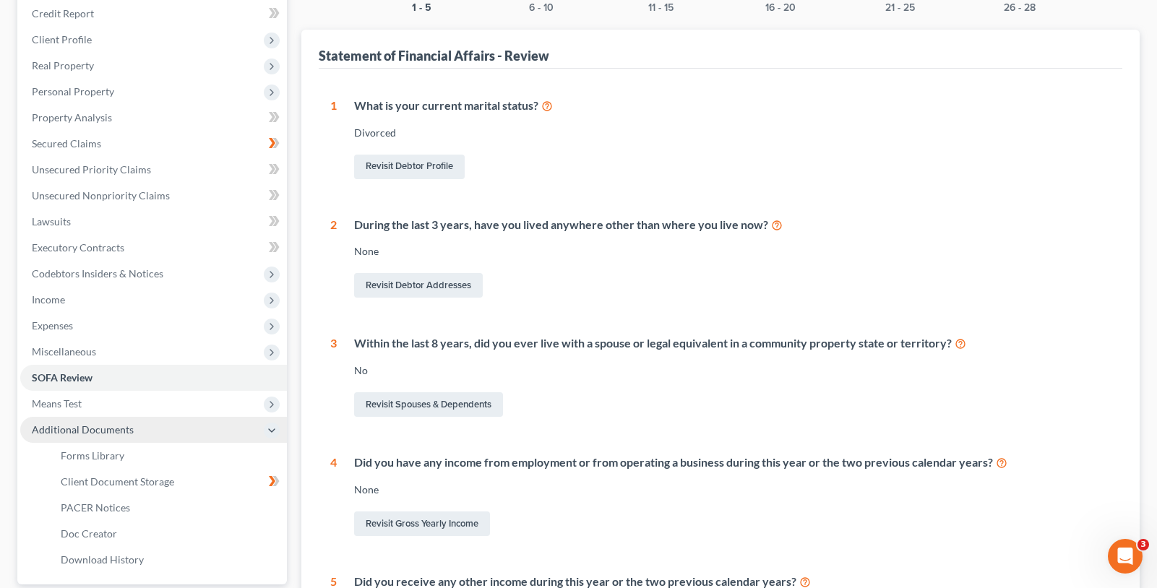
scroll to position [217, 0]
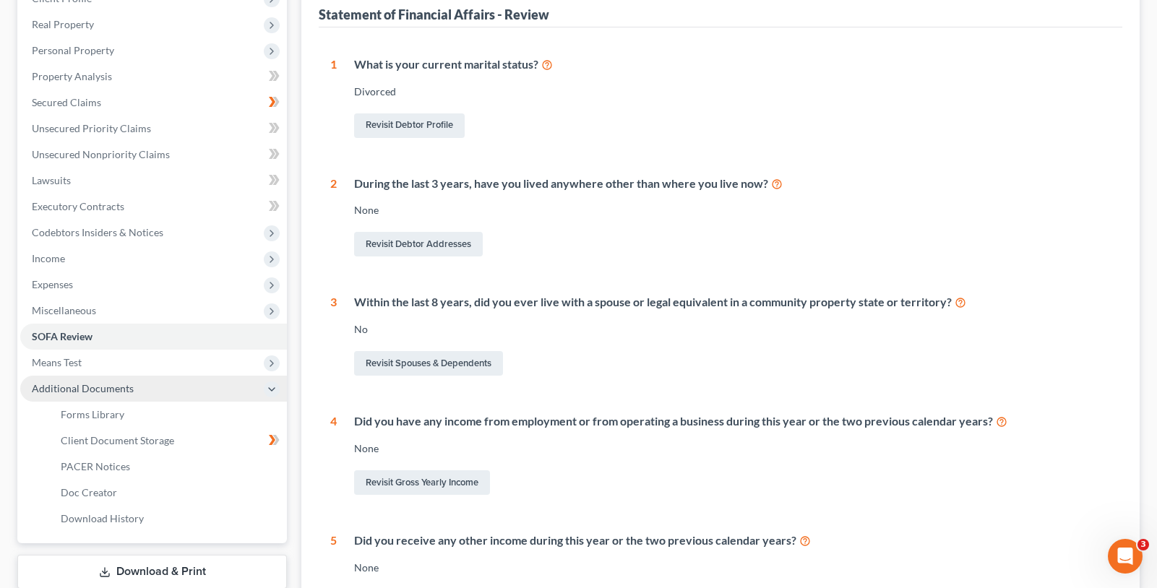
click at [223, 388] on span "Additional Documents" at bounding box center [153, 389] width 267 height 26
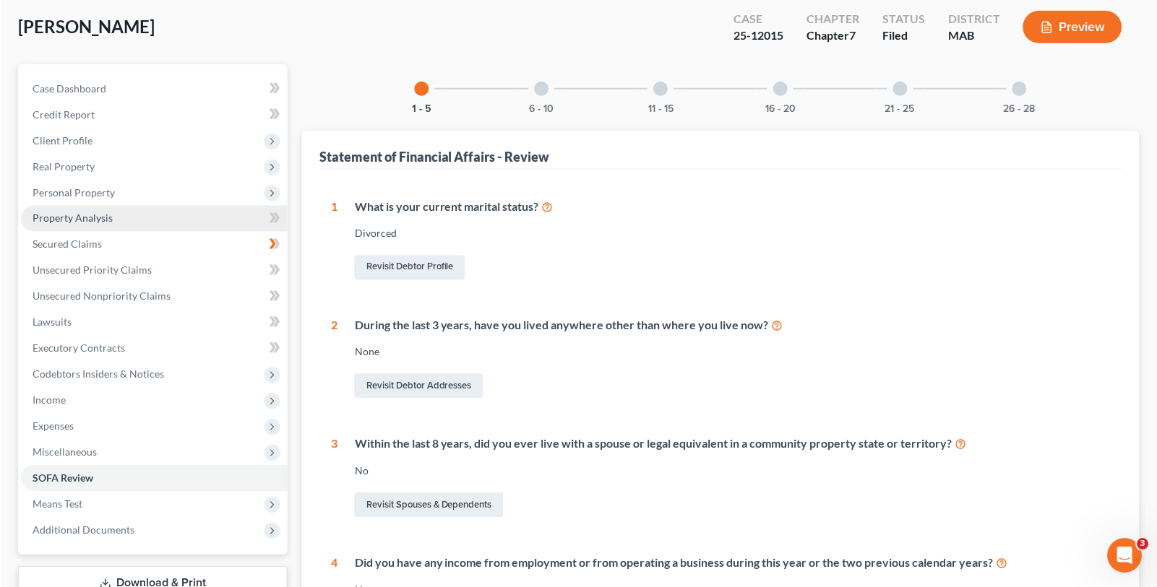
scroll to position [72, 0]
